Goal: Transaction & Acquisition: Purchase product/service

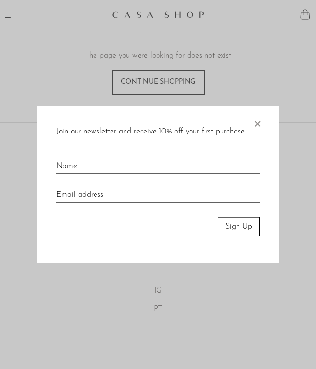
click at [259, 125] on span "×" at bounding box center [257, 121] width 10 height 31
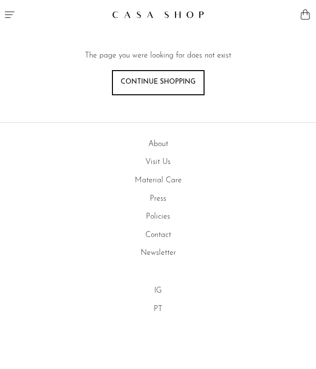
click at [12, 20] on button "Menu" at bounding box center [79, 14] width 158 height 29
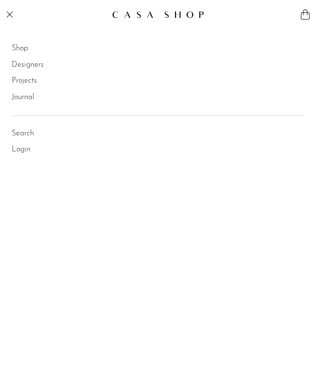
click at [21, 52] on link "Shop" at bounding box center [20, 49] width 16 height 13
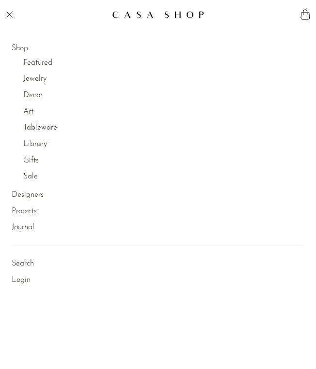
click at [31, 79] on link "Jewelry" at bounding box center [34, 79] width 23 height 13
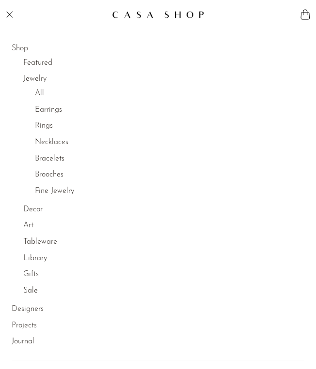
click at [52, 111] on link "Earrings" at bounding box center [48, 110] width 27 height 13
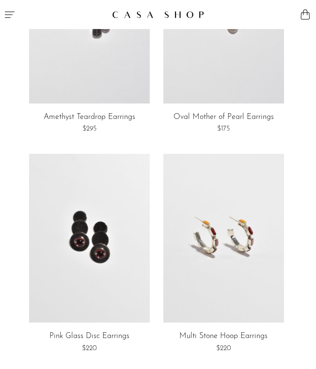
scroll to position [254, 0]
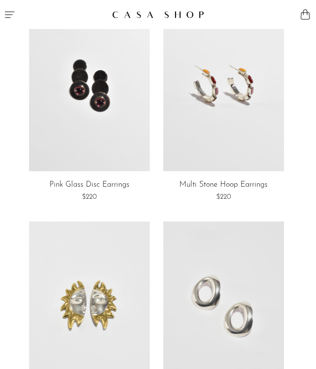
click at [227, 108] on link at bounding box center [223, 86] width 121 height 169
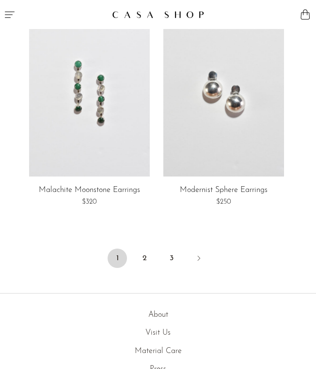
scroll to position [3682, 0]
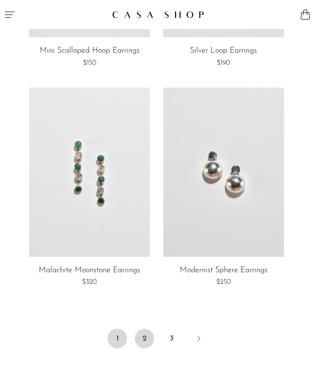
click at [142, 337] on link "2" at bounding box center [144, 338] width 19 height 19
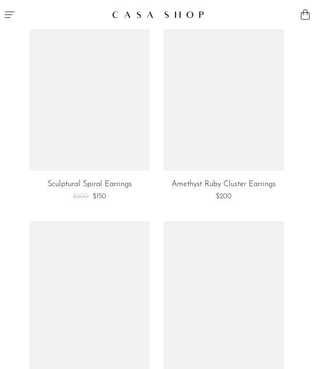
scroll to position [3946, 0]
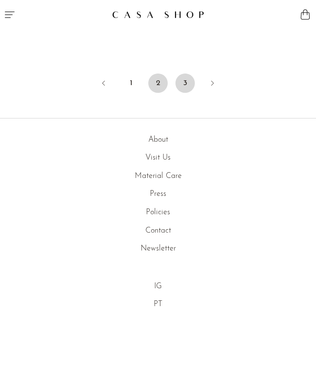
click at [186, 87] on link "3" at bounding box center [184, 83] width 19 height 19
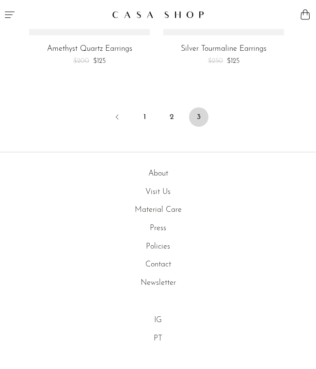
scroll to position [2619, 0]
